Goal: Transaction & Acquisition: Purchase product/service

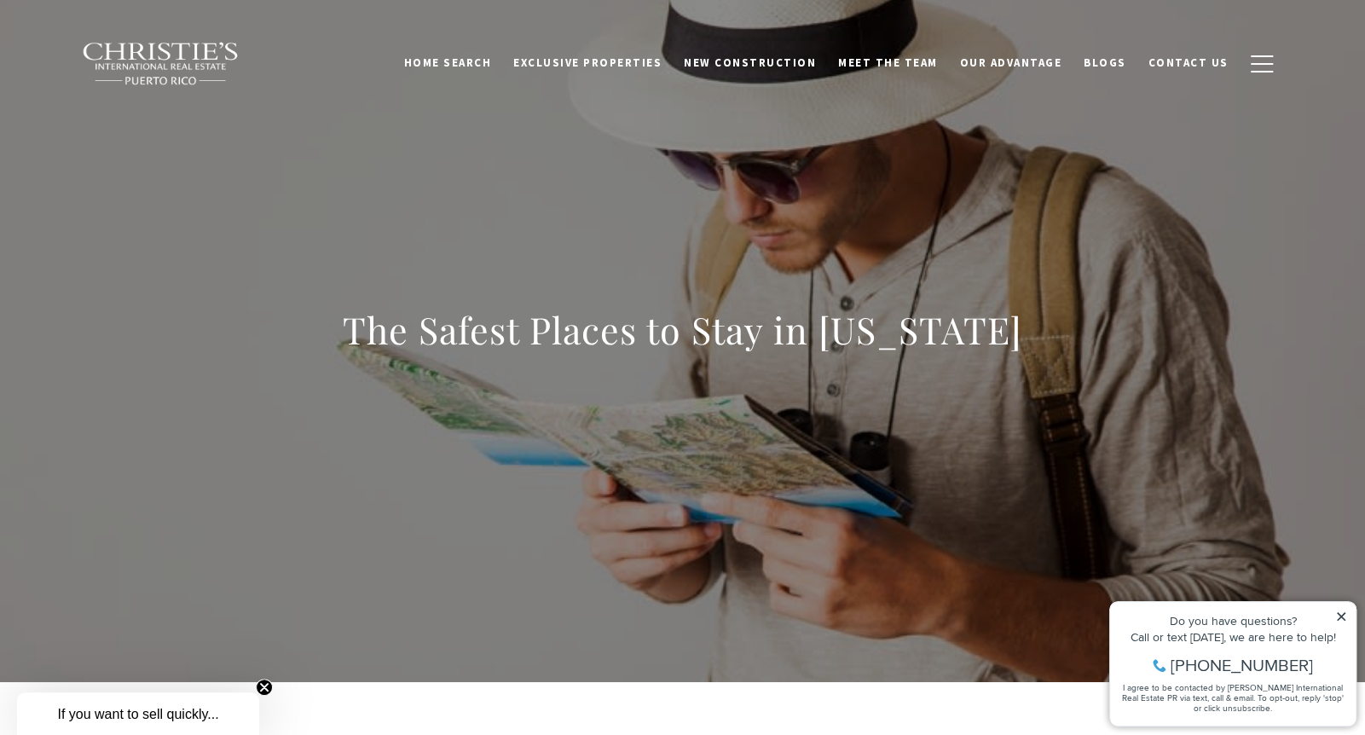
click at [160, 56] on img at bounding box center [161, 64] width 159 height 44
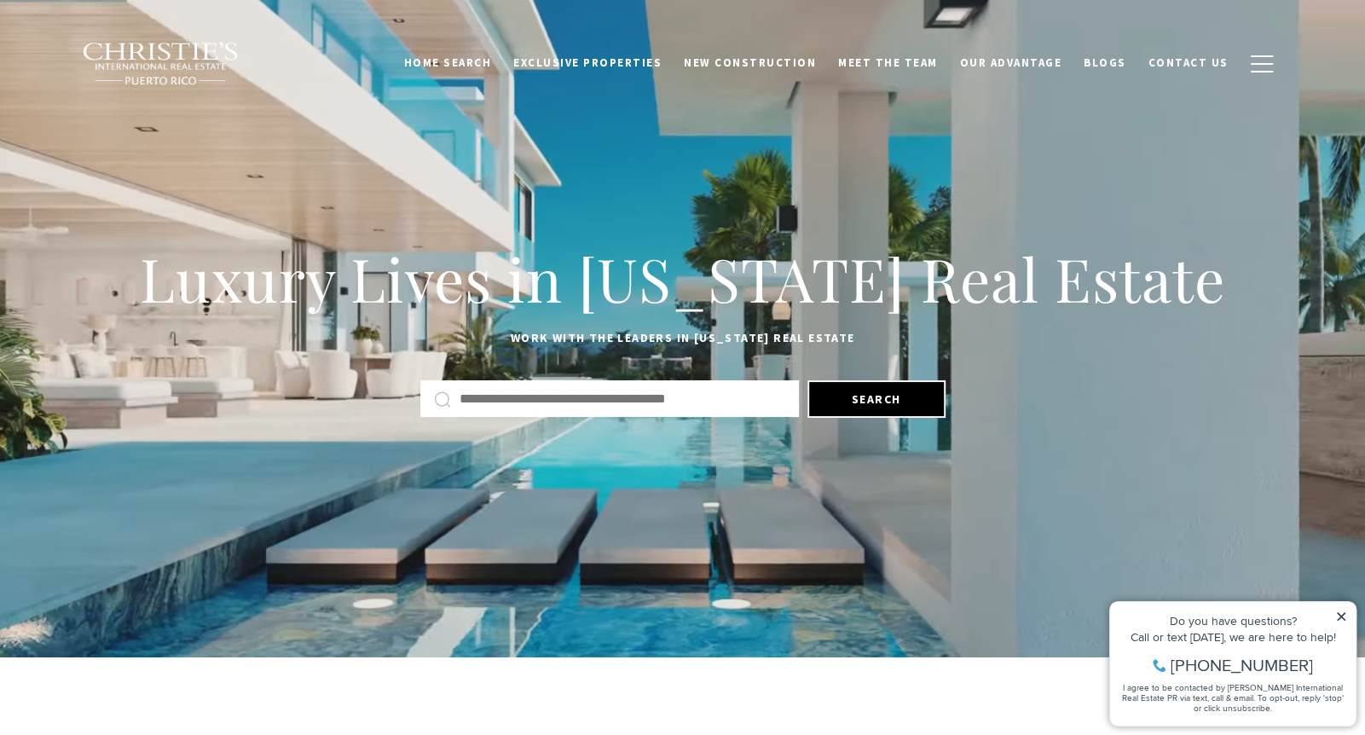
click at [530, 399] on input "text" at bounding box center [623, 399] width 326 height 22
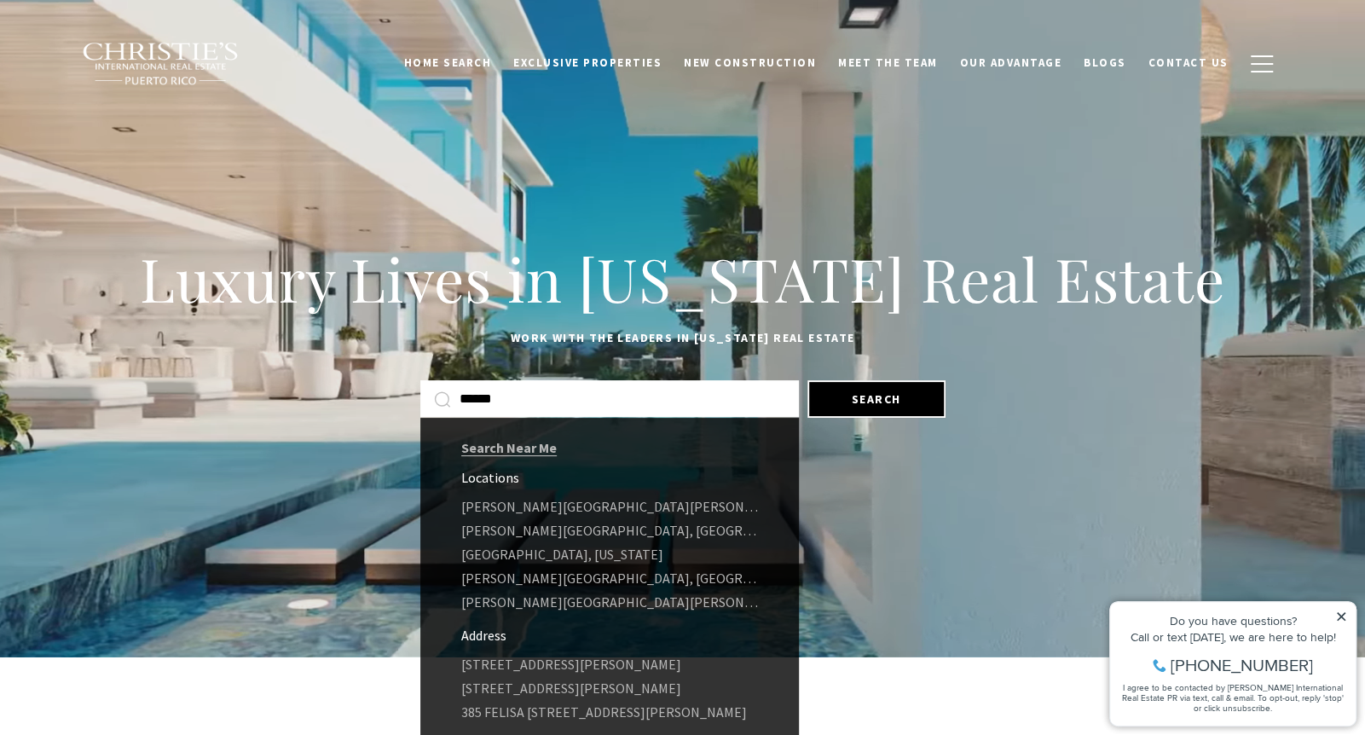
type input "******"
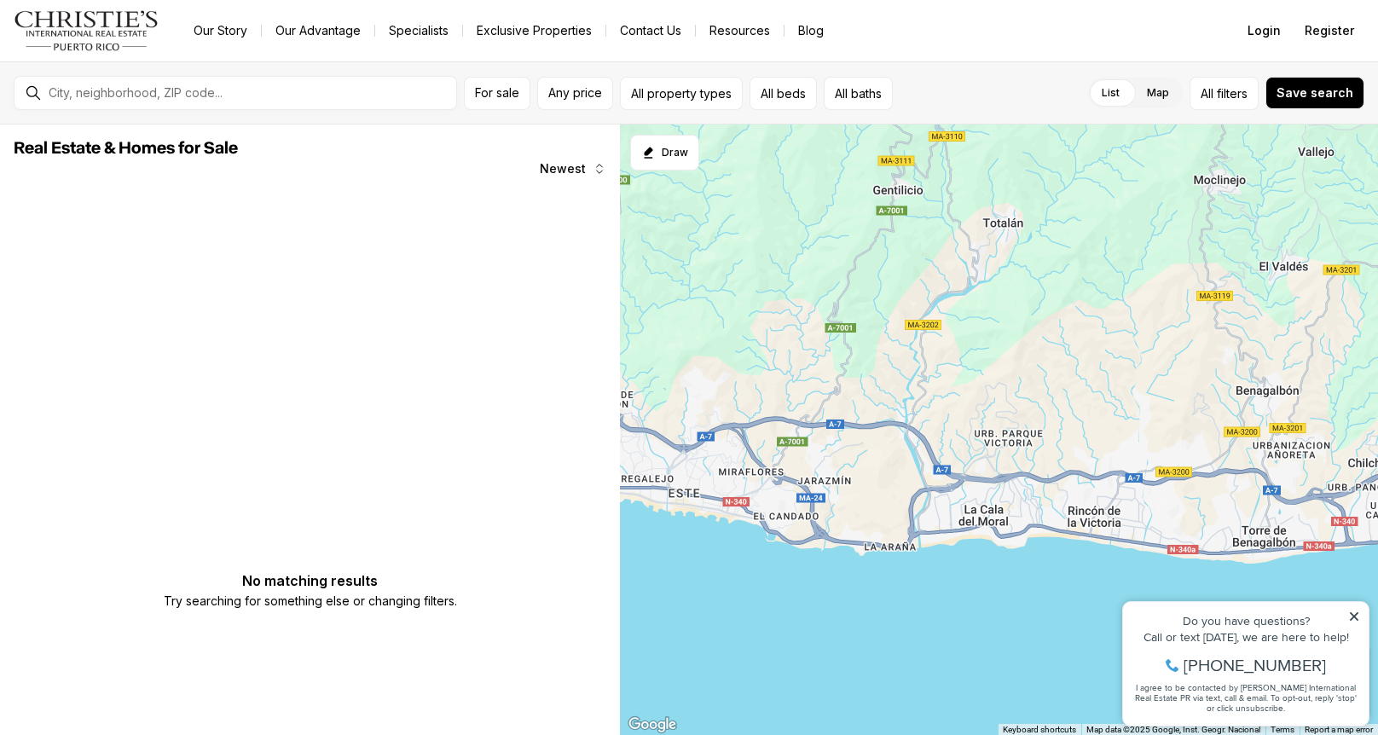
drag, startPoint x: 842, startPoint y: 235, endPoint x: 1132, endPoint y: 403, distance: 335.1
click at [1132, 403] on div at bounding box center [999, 429] width 758 height 611
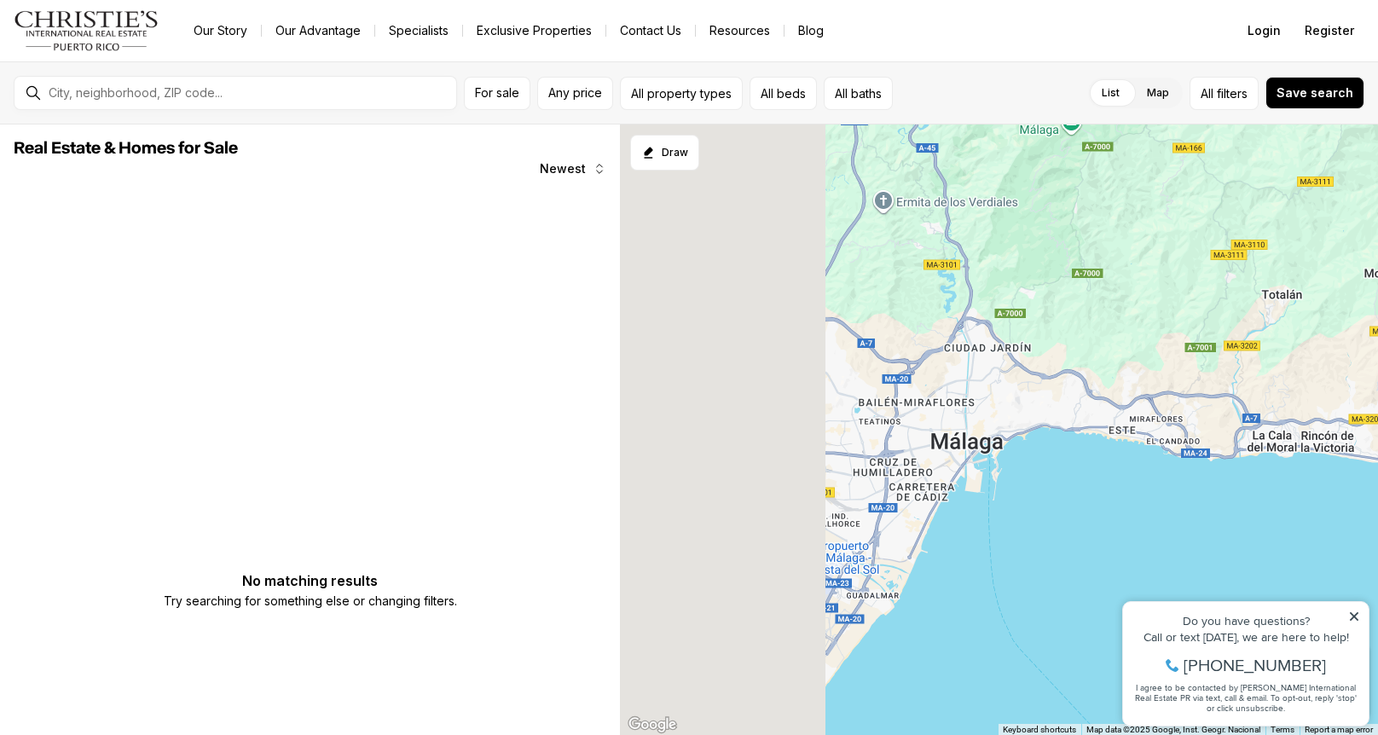
drag, startPoint x: 781, startPoint y: 260, endPoint x: 1050, endPoint y: 240, distance: 270.2
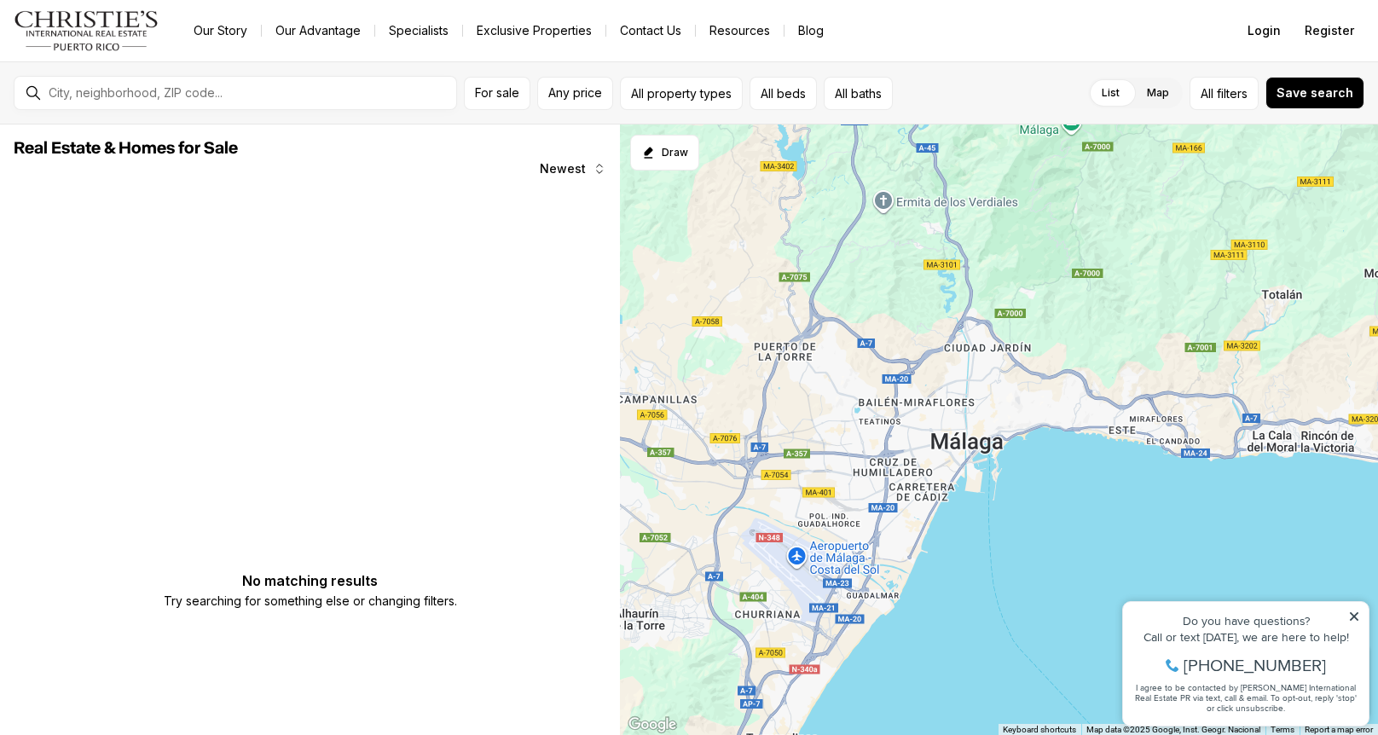
click at [1050, 240] on div at bounding box center [999, 429] width 758 height 611
click at [249, 93] on input "text" at bounding box center [249, 93] width 401 height 14
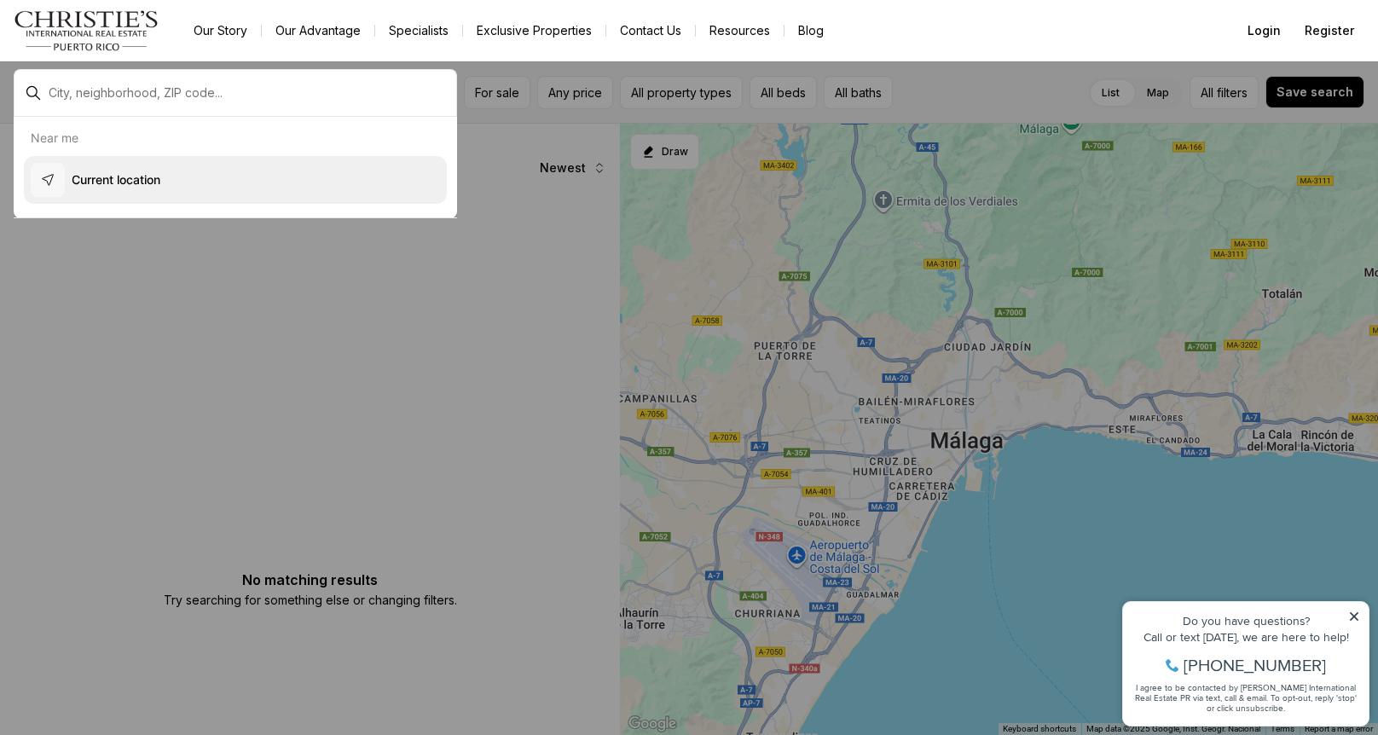
click at [99, 174] on p "Current location" at bounding box center [116, 179] width 89 height 17
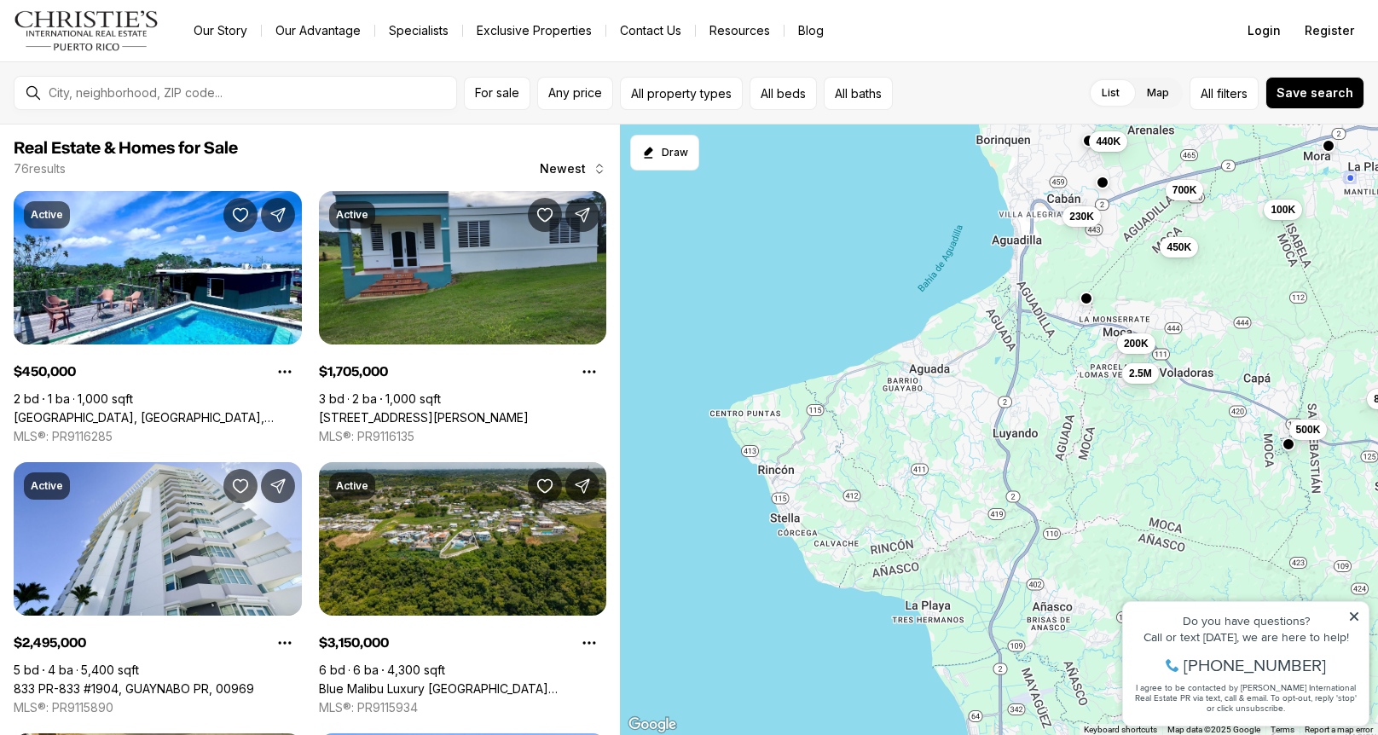
drag, startPoint x: 853, startPoint y: 405, endPoint x: 1262, endPoint y: 200, distance: 457.6
click at [1270, 204] on button "100K" at bounding box center [1283, 209] width 38 height 20
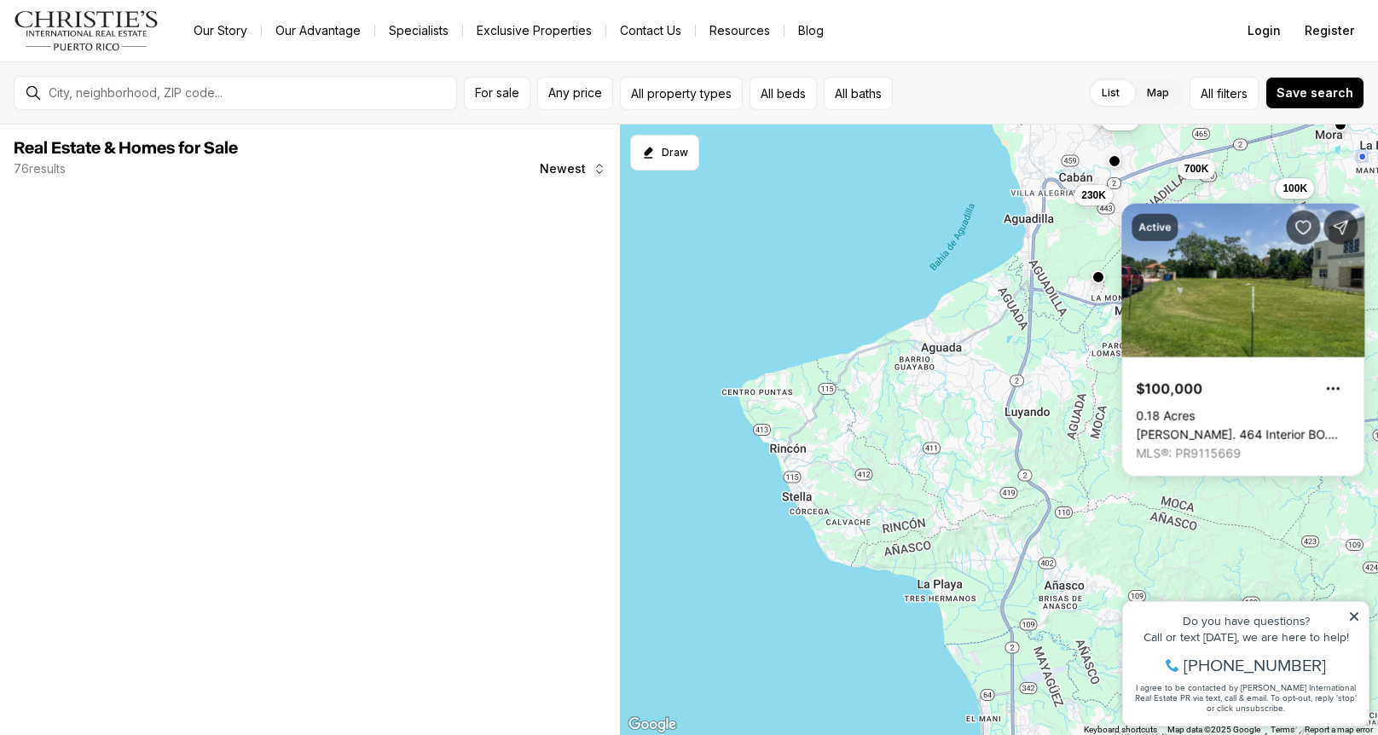
drag, startPoint x: 1004, startPoint y: 405, endPoint x: 1050, endPoint y: 351, distance: 70.2
click at [1050, 351] on div "100K 85K 230K 440K 200K 2.5M 450K 500K 700K" at bounding box center [999, 429] width 758 height 611
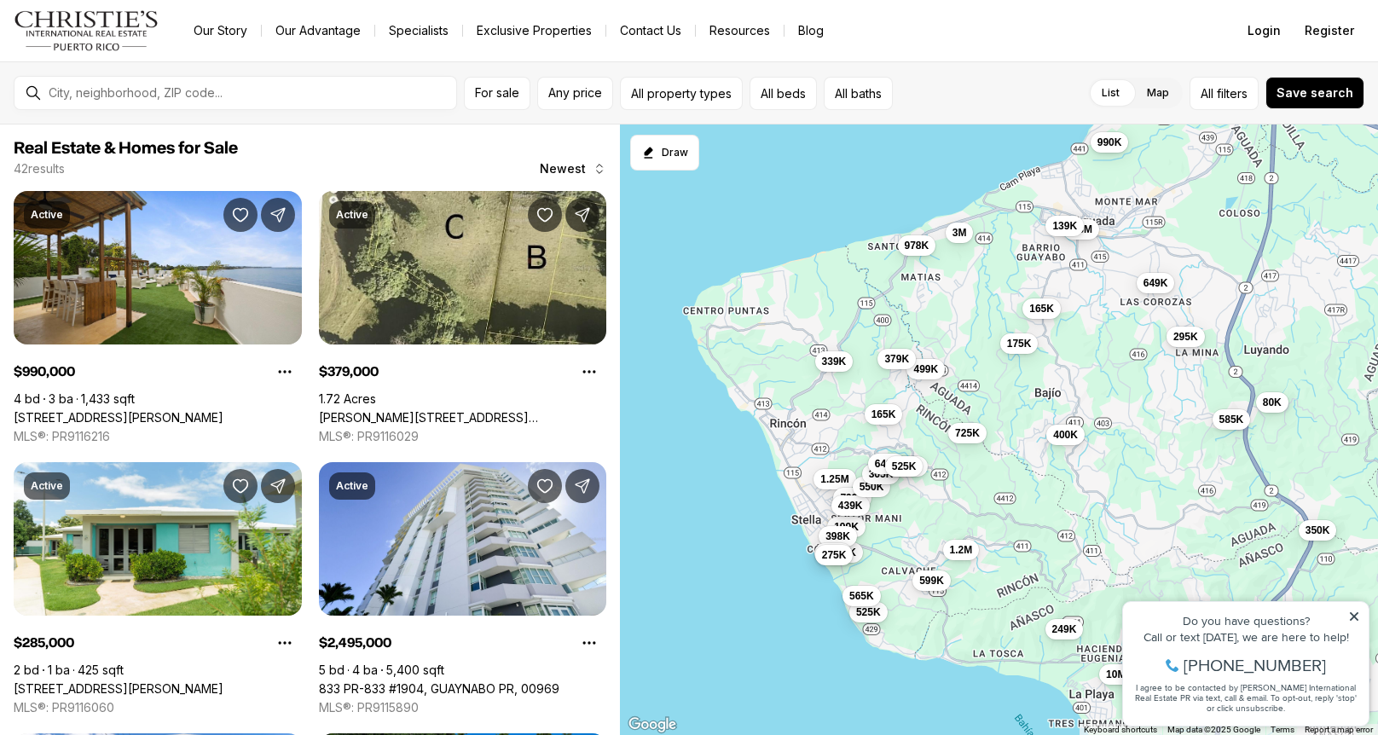
drag, startPoint x: 817, startPoint y: 344, endPoint x: 1023, endPoint y: 288, distance: 213.7
click at [1023, 288] on div "200K 2.5M 499K 599K 1.2M 175K 725K 990K 10M 649K 400K 1.3M 3M 165K 139K 249K 3.…" at bounding box center [999, 429] width 758 height 611
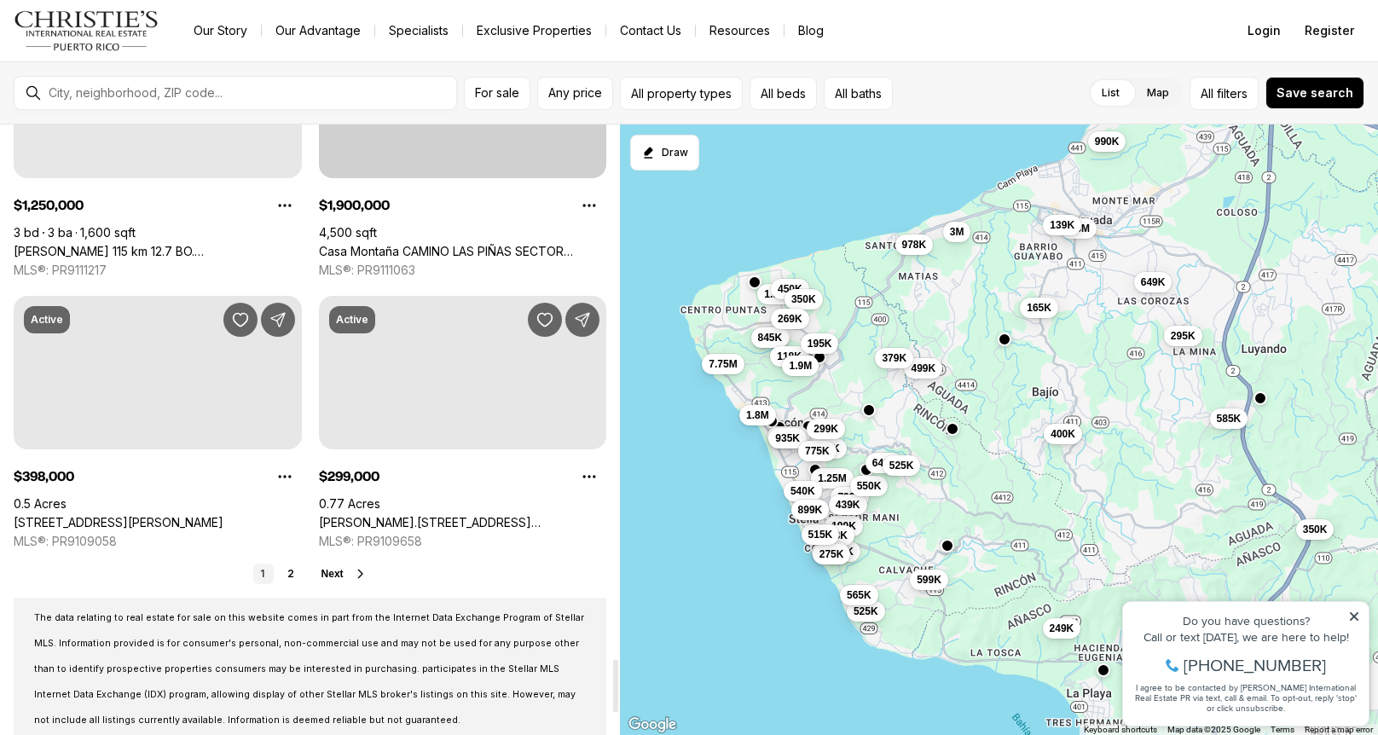
scroll to position [6139, 0]
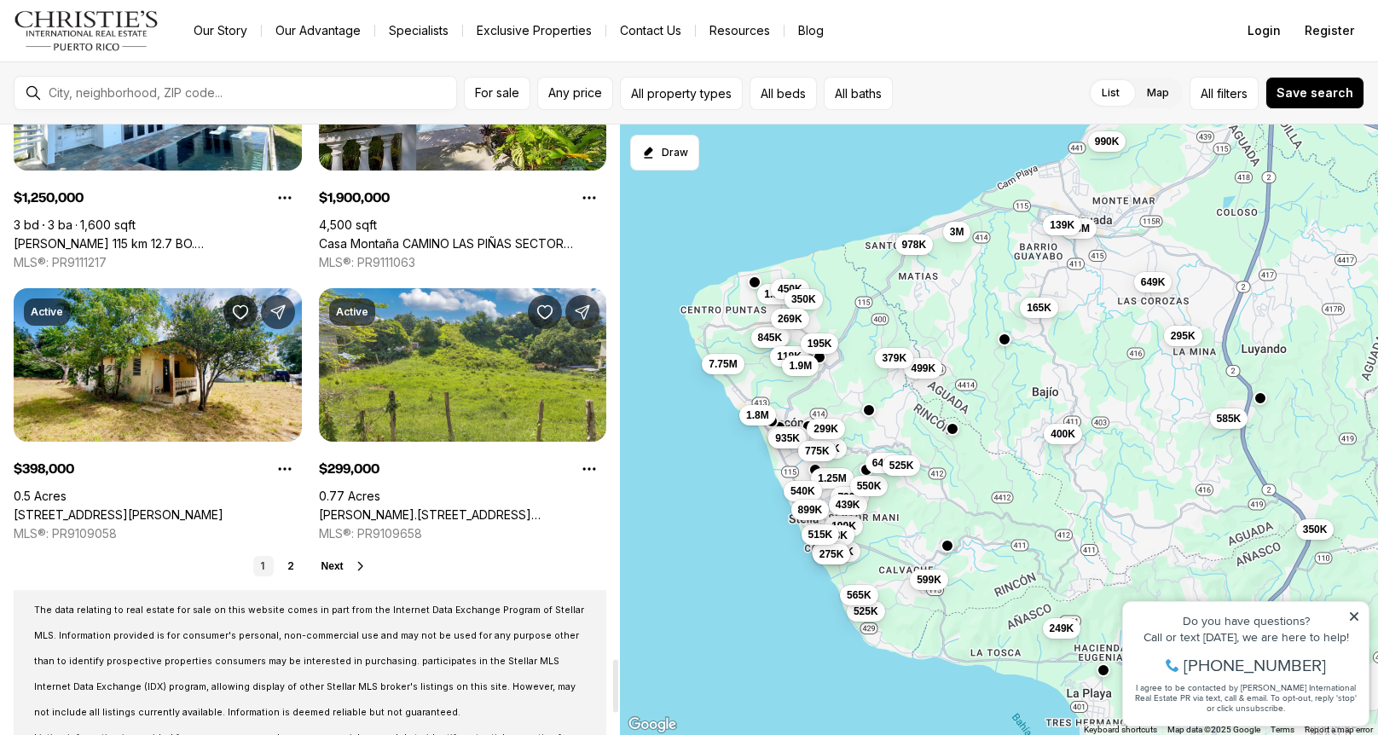
click at [327, 566] on span "Next" at bounding box center [332, 566] width 22 height 12
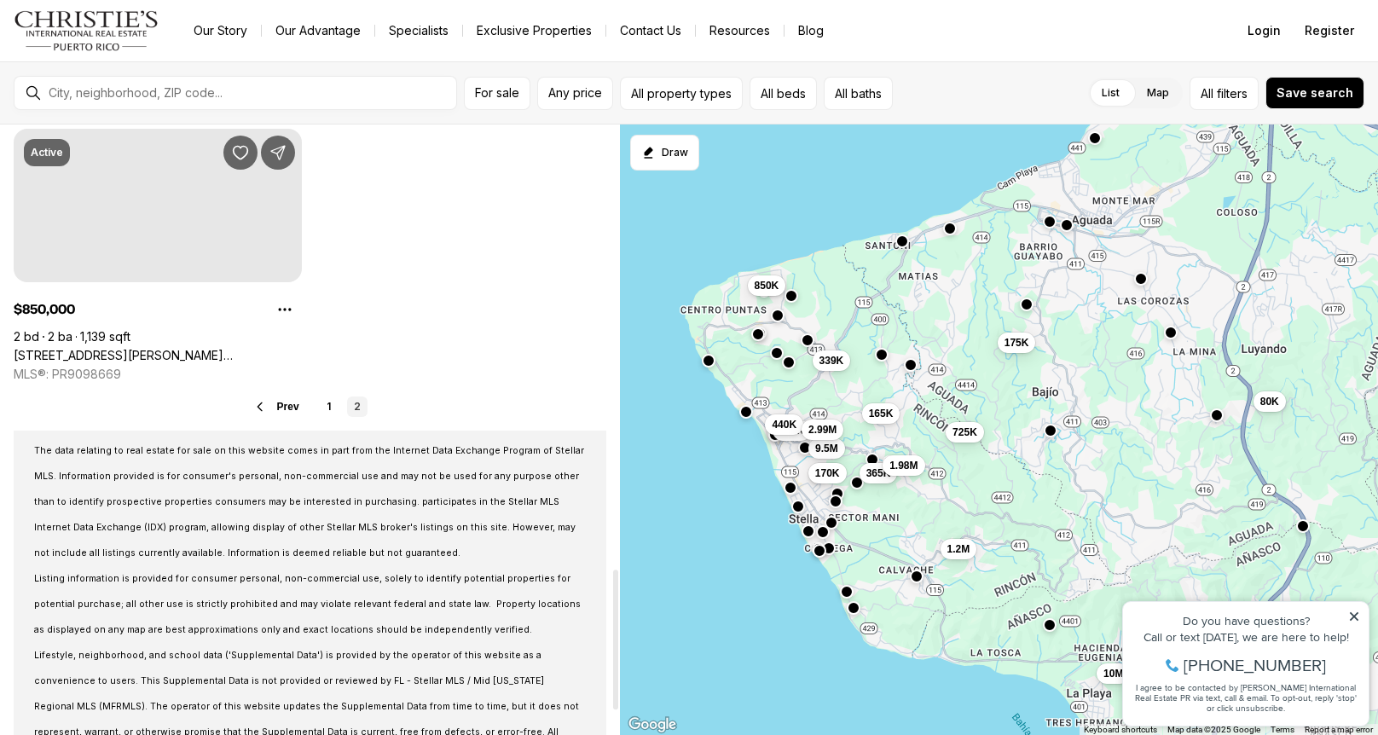
scroll to position [1961, 0]
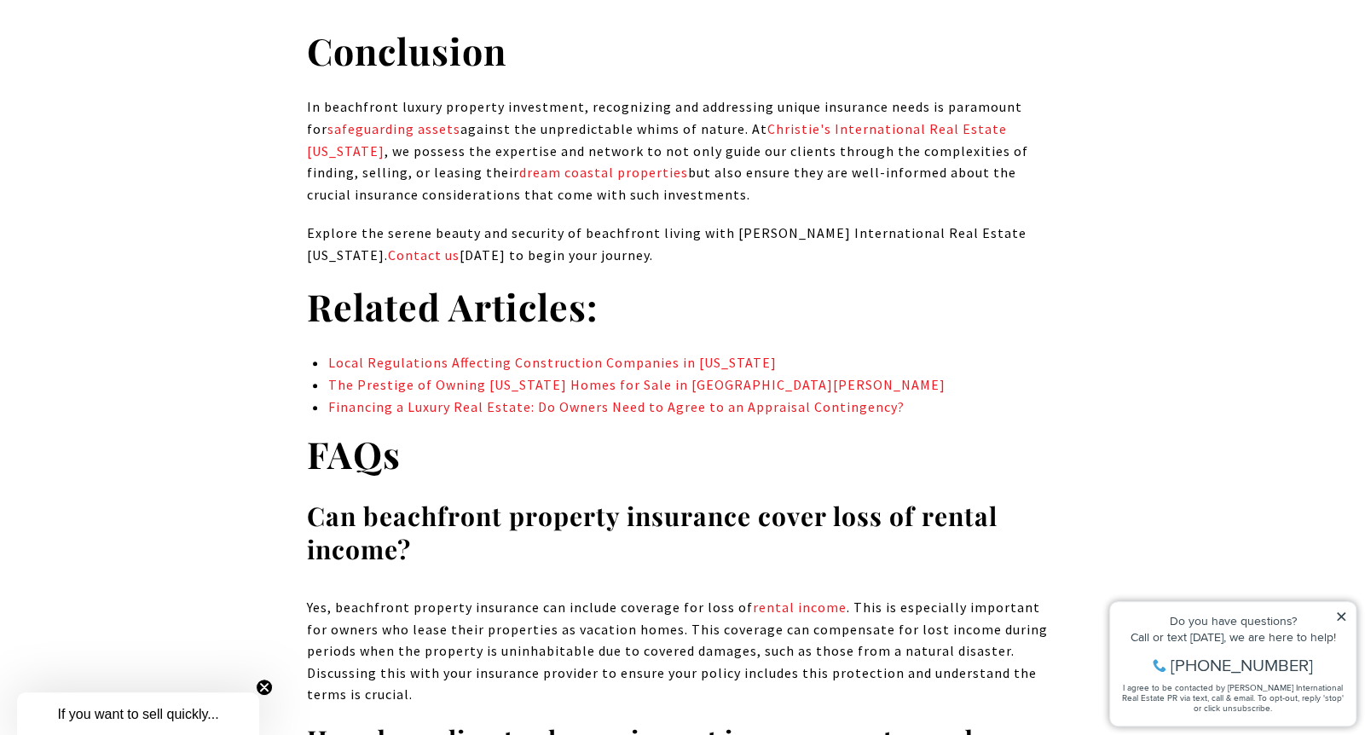
scroll to position [8469, 0]
